Goal: Information Seeking & Learning: Understand process/instructions

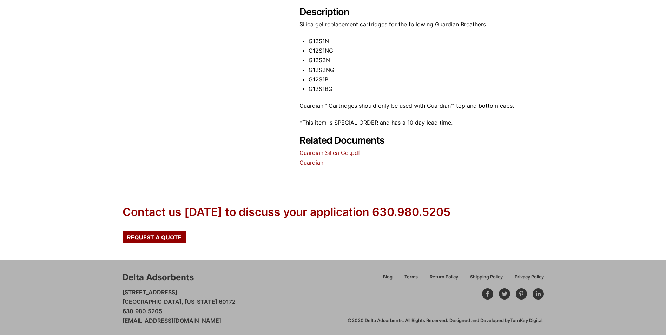
scroll to position [261, 0]
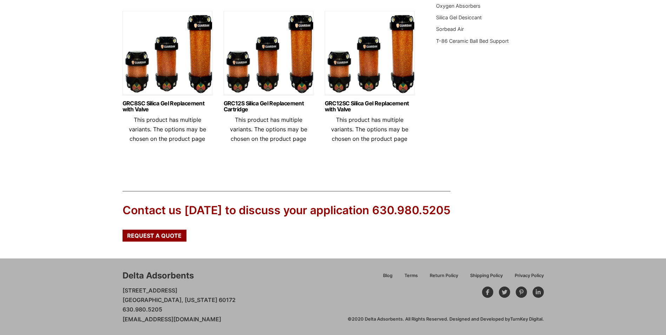
scroll to position [398, 0]
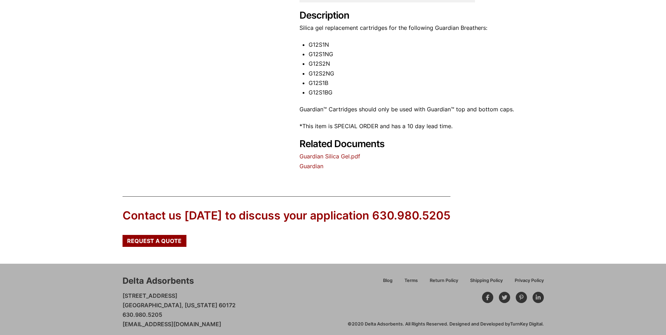
scroll to position [261, 0]
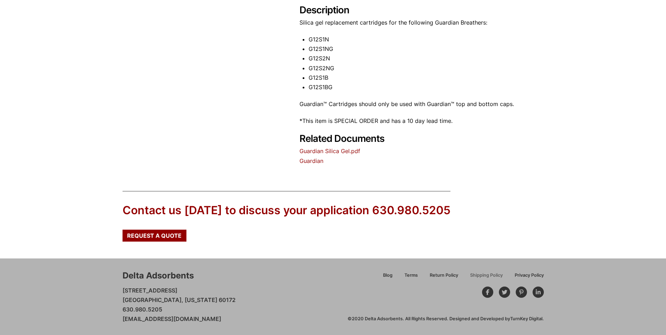
click at [478, 274] on span "Shipping Policy" at bounding box center [486, 275] width 33 height 5
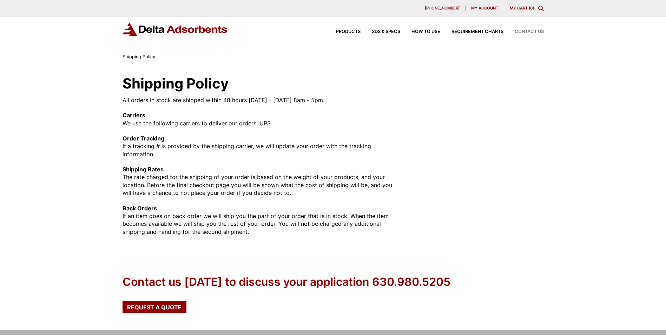
click at [520, 34] on span "Contact Us" at bounding box center [528, 31] width 29 height 5
